Goal: Use online tool/utility: Utilize a website feature to perform a specific function

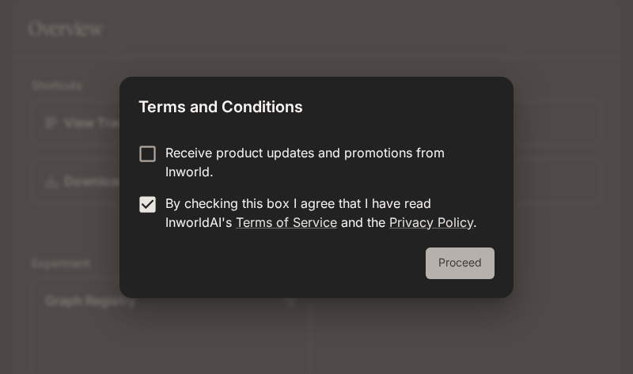
click at [469, 270] on button "Proceed" at bounding box center [460, 264] width 69 height 32
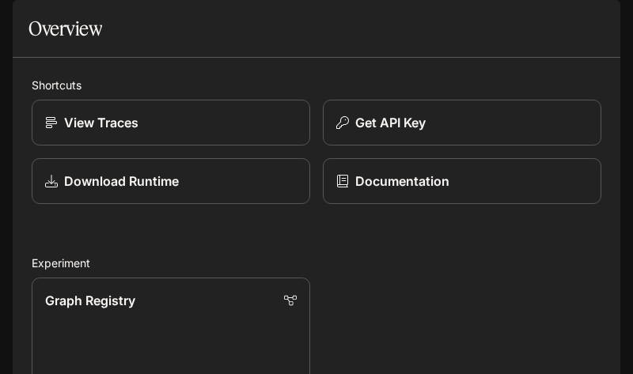
scroll to position [962, 0]
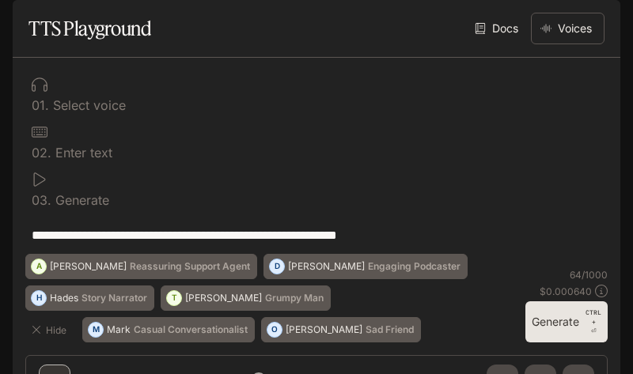
click at [70, 112] on p "Select voice" at bounding box center [87, 105] width 77 height 13
click at [90, 112] on p "Select voice" at bounding box center [87, 105] width 77 height 13
click at [558, 44] on button "Voices" at bounding box center [568, 29] width 74 height 32
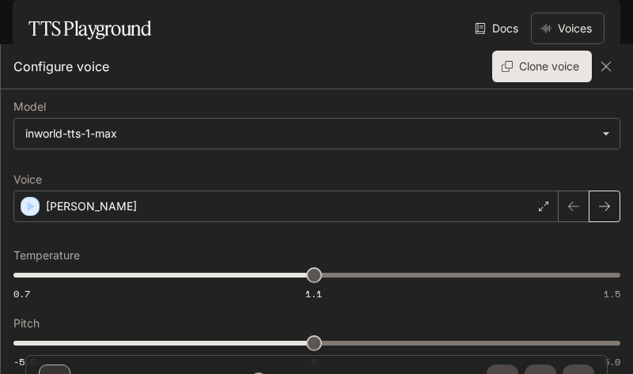
click at [607, 211] on icon "button" at bounding box center [604, 206] width 13 height 13
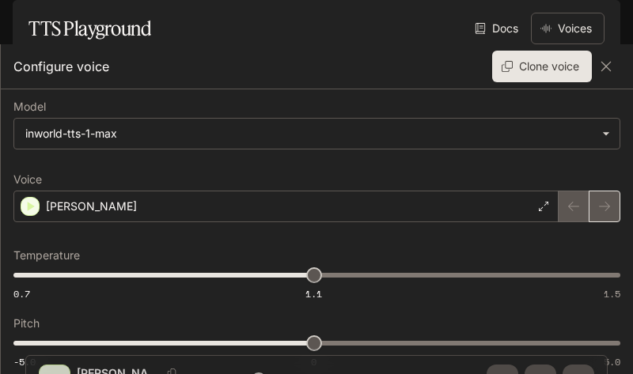
click at [607, 211] on div at bounding box center [590, 207] width 62 height 32
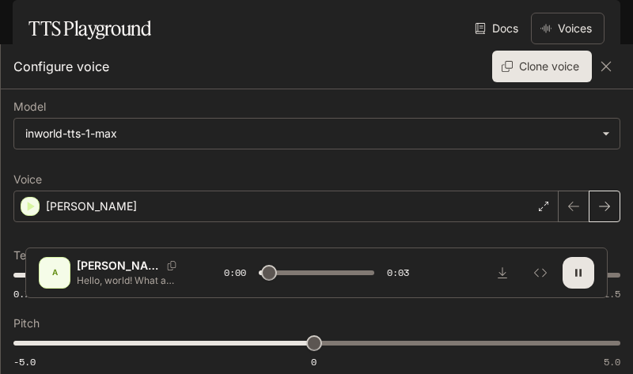
click at [610, 211] on icon "button" at bounding box center [604, 206] width 13 height 13
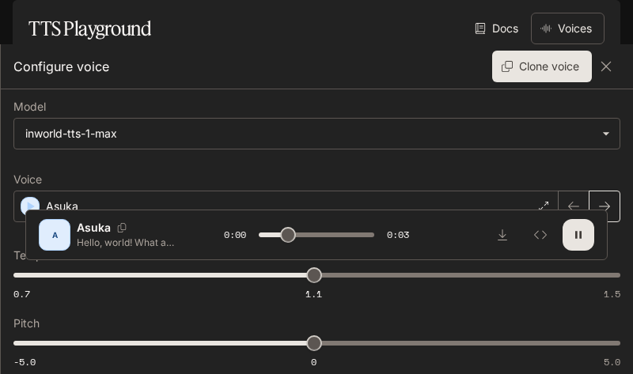
click at [605, 204] on icon "button" at bounding box center [604, 206] width 13 height 13
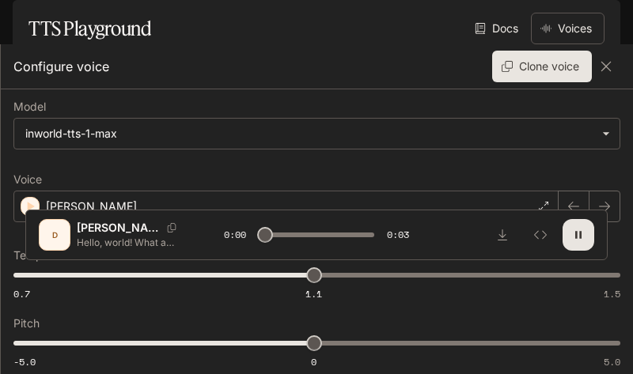
click at [606, 204] on icon "button" at bounding box center [604, 206] width 13 height 13
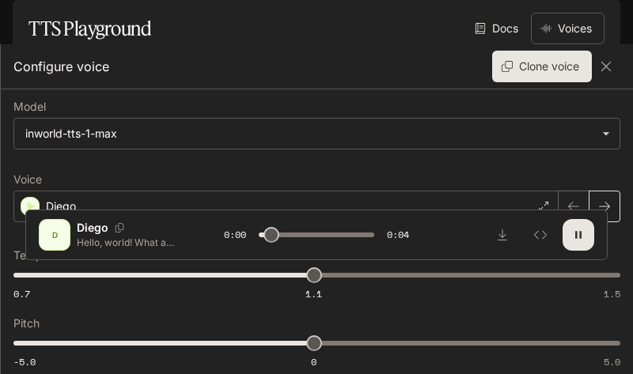
click at [610, 209] on icon "button" at bounding box center [604, 206] width 13 height 13
click at [602, 199] on button "button" at bounding box center [605, 207] width 32 height 32
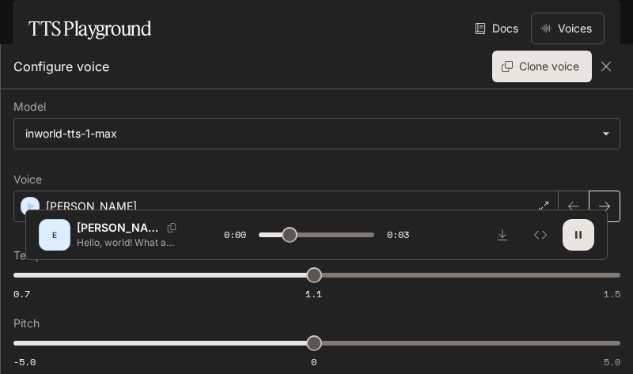
click at [602, 201] on icon "button" at bounding box center [604, 206] width 13 height 13
click at [602, 203] on icon "button" at bounding box center [604, 206] width 13 height 13
click at [584, 241] on icon "button" at bounding box center [578, 235] width 13 height 13
click at [601, 208] on icon "button" at bounding box center [604, 206] width 13 height 13
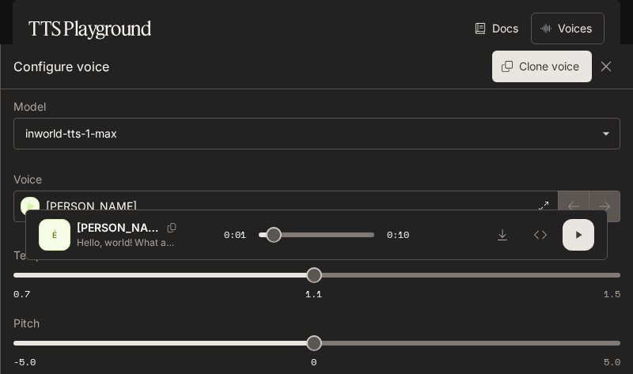
click at [585, 251] on button "button" at bounding box center [579, 235] width 32 height 32
click at [602, 204] on icon "button" at bounding box center [604, 206] width 13 height 13
click at [572, 200] on div at bounding box center [590, 207] width 62 height 32
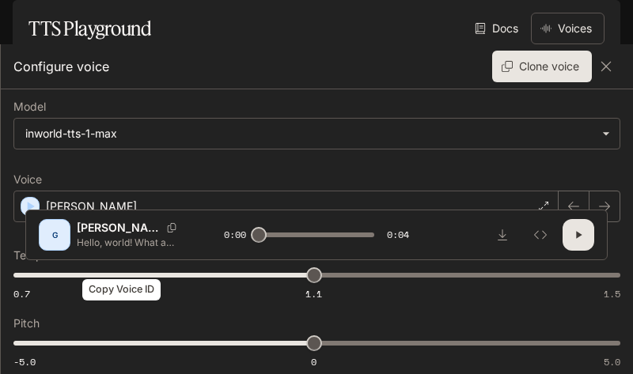
click at [168, 233] on icon "Copy Voice ID" at bounding box center [172, 227] width 9 height 9
click at [604, 63] on icon "button" at bounding box center [606, 67] width 16 height 16
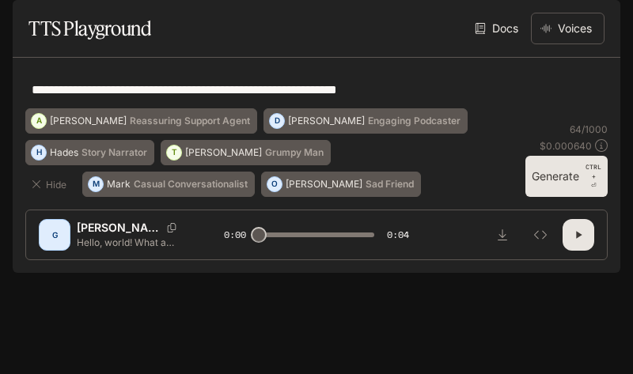
drag, startPoint x: 216, startPoint y: 141, endPoint x: 249, endPoint y: 141, distance: 32.5
click at [227, 99] on textarea "**********" at bounding box center [317, 90] width 570 height 18
type input "*"
drag, startPoint x: 256, startPoint y: 327, endPoint x: 232, endPoint y: 324, distance: 24.0
click at [227, 247] on div "0:00 0:04" at bounding box center [316, 235] width 185 height 24
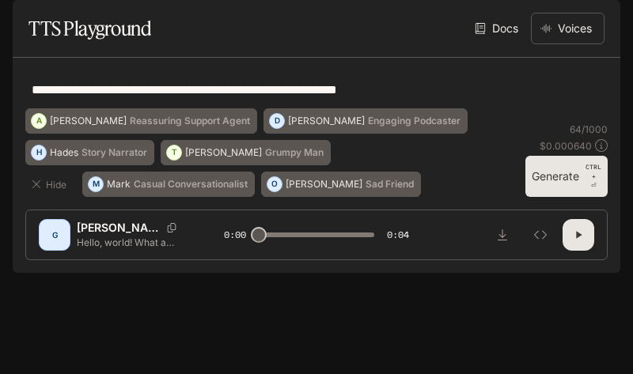
drag, startPoint x: 451, startPoint y: 127, endPoint x: 0, endPoint y: 154, distance: 452.0
click at [0, 154] on div "**********" at bounding box center [316, 187] width 633 height 374
paste textarea
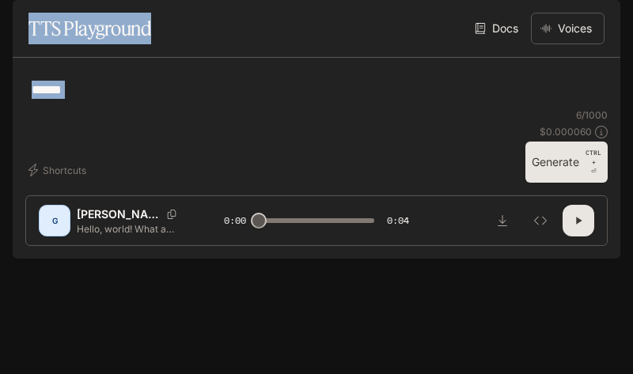
drag, startPoint x: 142, startPoint y: 145, endPoint x: 0, endPoint y: 150, distance: 142.6
click at [0, 150] on div "**********" at bounding box center [316, 187] width 633 height 374
click at [123, 108] on div "****** * ​ Shortcuts 6 / 1000 $ 0.000060 Generate CTRL + ⏎ G [PERSON_NAME] Hell…" at bounding box center [317, 158] width 608 height 201
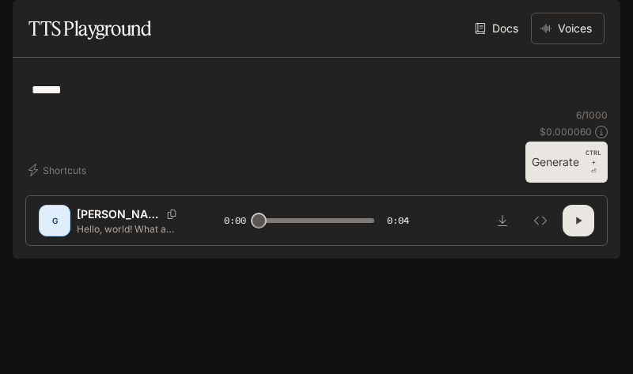
drag, startPoint x: 115, startPoint y: 121, endPoint x: 85, endPoint y: 139, distance: 35.2
click at [36, 108] on div "****** * ​" at bounding box center [317, 89] width 570 height 38
drag, startPoint x: 104, startPoint y: 135, endPoint x: 17, endPoint y: 139, distance: 86.4
click at [17, 139] on div "****** * ​ Shortcuts 6 / 1000 $ 0.000060 Generate CTRL + ⏎ G [PERSON_NAME] Hell…" at bounding box center [317, 158] width 608 height 201
paste textarea "**********"
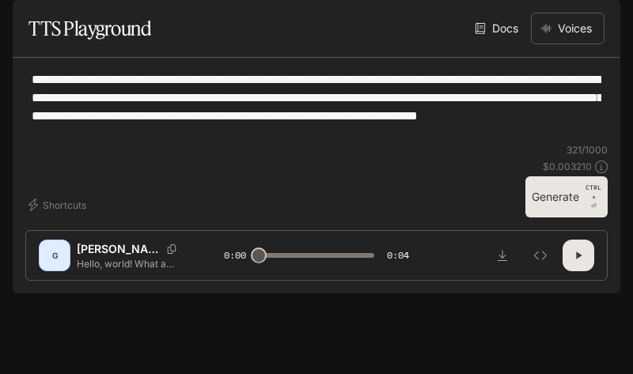
type textarea "**********"
click at [583, 262] on icon "button" at bounding box center [578, 255] width 13 height 13
click at [568, 218] on button "Generate CTRL + ⏎" at bounding box center [567, 197] width 82 height 41
click at [545, 262] on icon "Inspect" at bounding box center [540, 255] width 13 height 13
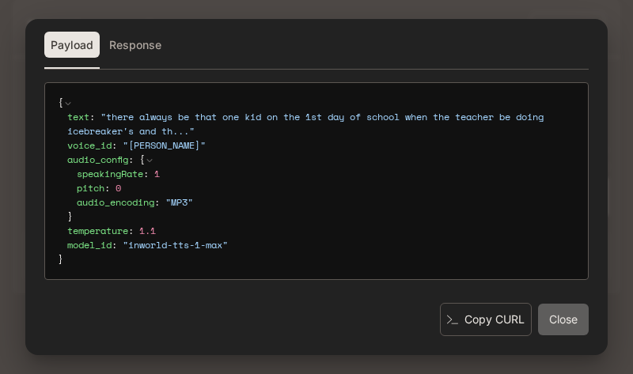
click at [559, 327] on button "Close" at bounding box center [563, 320] width 51 height 32
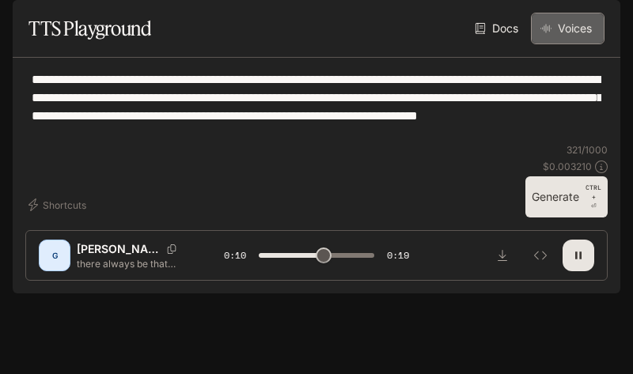
click at [573, 44] on button "Voices" at bounding box center [568, 29] width 74 height 32
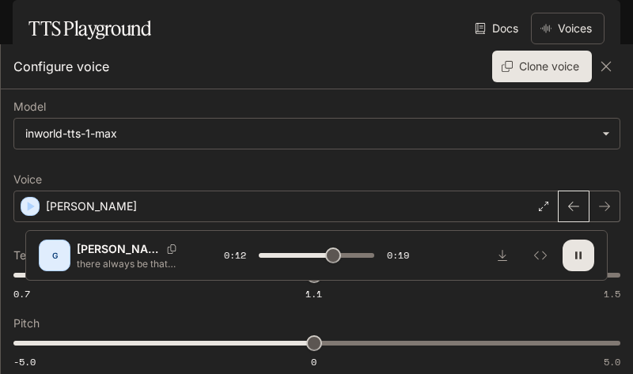
click at [570, 205] on icon "button" at bounding box center [573, 206] width 11 height 9
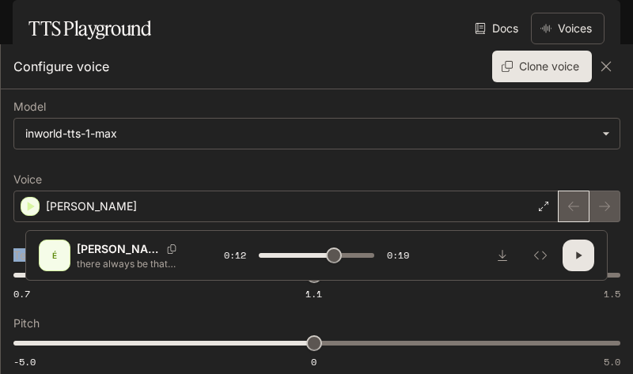
click at [570, 205] on div at bounding box center [590, 207] width 62 height 32
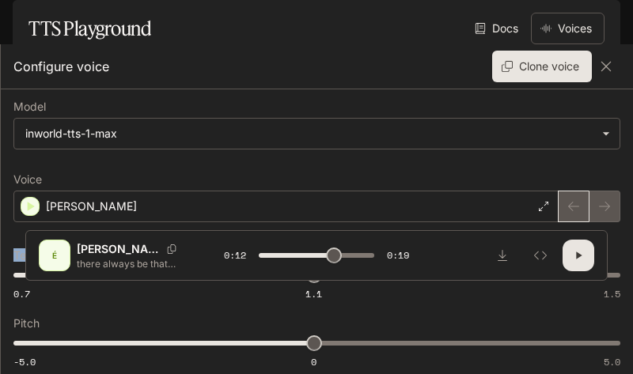
click at [570, 205] on div at bounding box center [590, 207] width 62 height 32
click at [576, 272] on button "button" at bounding box center [579, 256] width 32 height 32
click at [570, 206] on div at bounding box center [590, 207] width 62 height 32
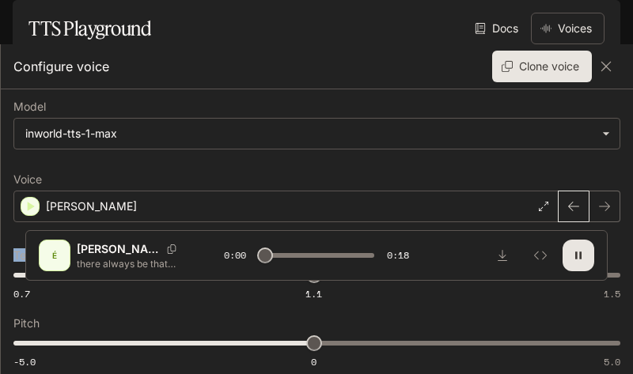
click at [575, 216] on button "button" at bounding box center [574, 207] width 32 height 32
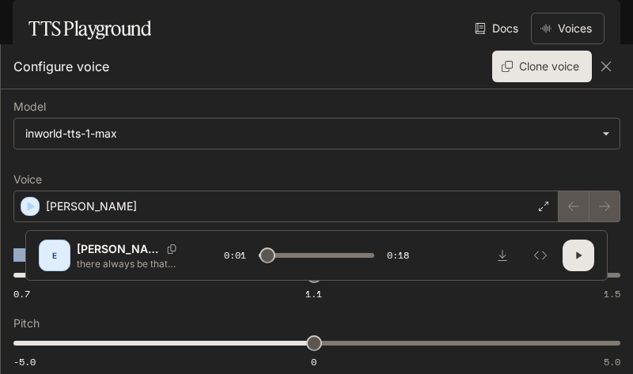
click at [579, 262] on icon "button" at bounding box center [578, 255] width 13 height 13
click at [576, 208] on div at bounding box center [590, 207] width 62 height 32
click at [578, 262] on icon "button" at bounding box center [578, 255] width 13 height 13
click at [576, 207] on icon "button" at bounding box center [573, 206] width 11 height 9
click at [571, 204] on div at bounding box center [590, 207] width 62 height 32
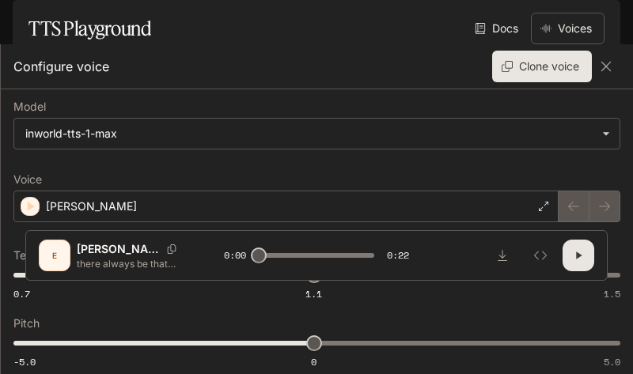
click at [583, 262] on icon "button" at bounding box center [578, 255] width 13 height 13
click at [572, 272] on button "button" at bounding box center [579, 256] width 32 height 32
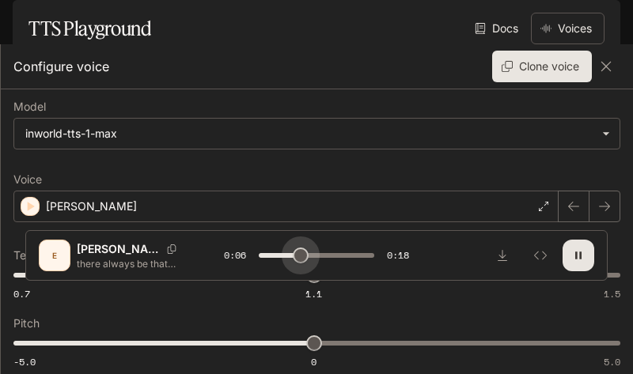
drag, startPoint x: 285, startPoint y: 320, endPoint x: 301, endPoint y: 321, distance: 15.9
click at [301, 268] on span at bounding box center [317, 256] width 116 height 24
click at [581, 260] on icon "button" at bounding box center [578, 256] width 6 height 7
click at [572, 203] on icon "button" at bounding box center [574, 206] width 13 height 13
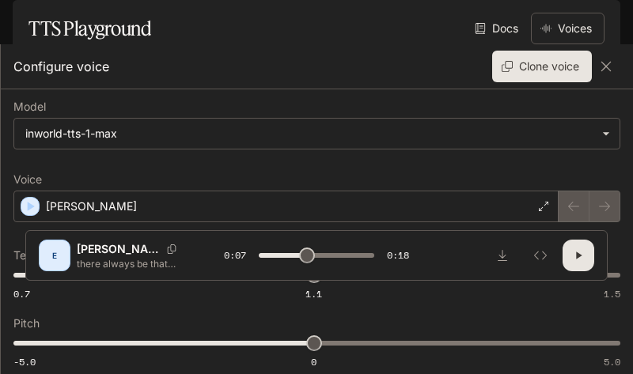
click at [571, 203] on div at bounding box center [590, 207] width 62 height 32
click at [613, 59] on icon "button" at bounding box center [606, 67] width 16 height 16
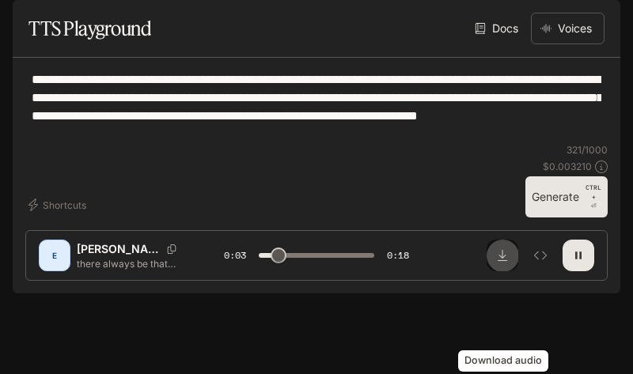
click at [503, 261] on icon "Download audio" at bounding box center [502, 255] width 9 height 11
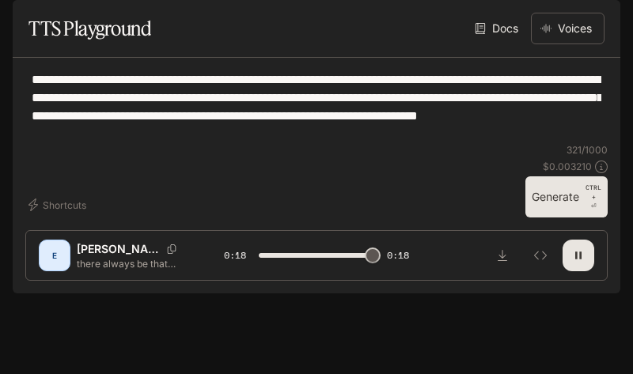
type input "*"
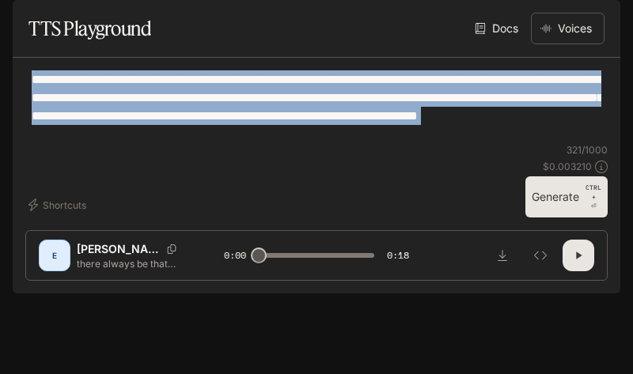
drag, startPoint x: 336, startPoint y: 182, endPoint x: 276, endPoint y: 173, distance: 60.1
click at [259, 143] on div "**********" at bounding box center [316, 106] width 583 height 73
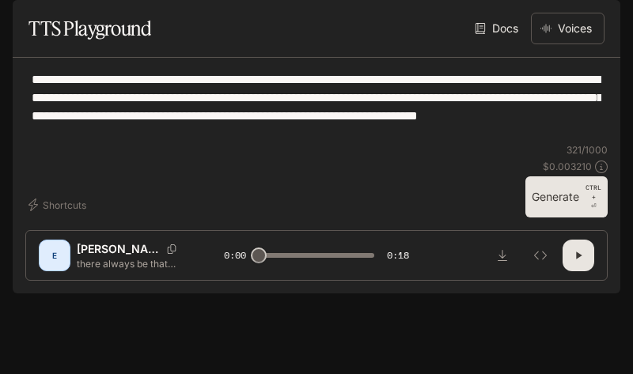
drag, startPoint x: 292, startPoint y: 179, endPoint x: 139, endPoint y: 140, distance: 158.4
click at [139, 140] on textarea "**********" at bounding box center [317, 106] width 570 height 73
